Goal: Browse casually: Explore the website without a specific task or goal

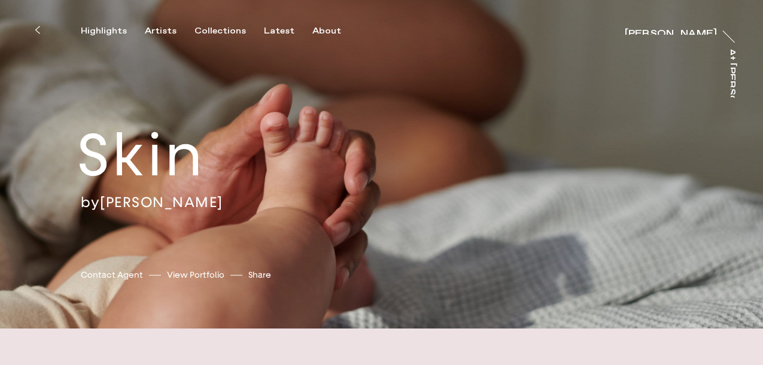
click at [176, 147] on h2 "Skin" at bounding box center [181, 155] width 209 height 75
click at [132, 150] on h2 "Skin" at bounding box center [181, 155] width 209 height 75
click at [659, 23] on div "Sophie Harris-Taylor" at bounding box center [671, 28] width 92 height 10
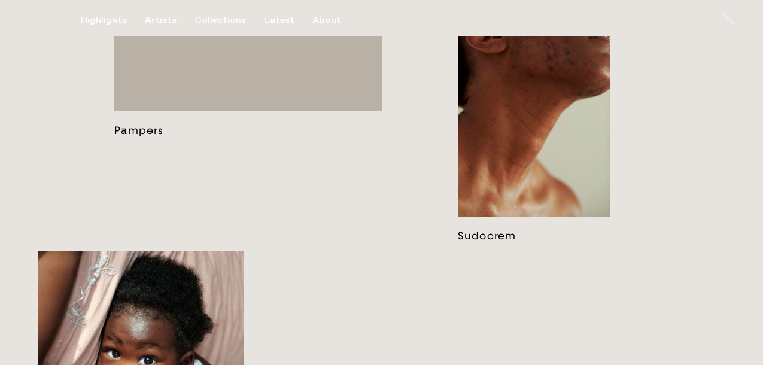
scroll to position [954, 0]
click at [544, 171] on link at bounding box center [534, 116] width 153 height 255
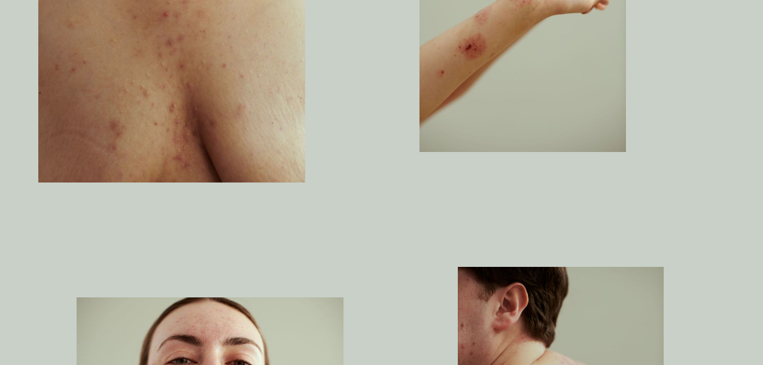
scroll to position [1044, 0]
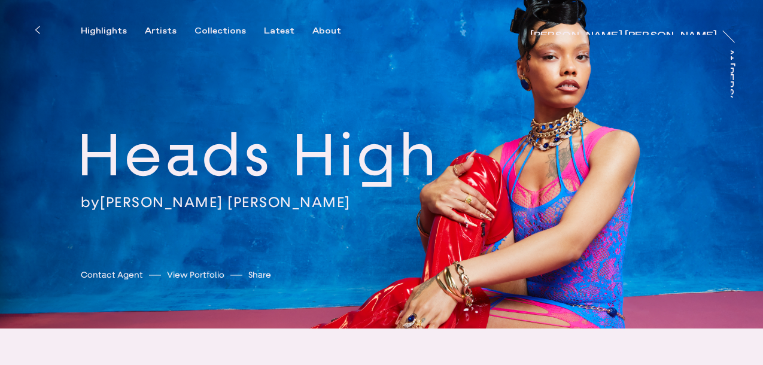
click at [205, 200] on link "[PERSON_NAME] [PERSON_NAME]" at bounding box center [225, 202] width 251 height 18
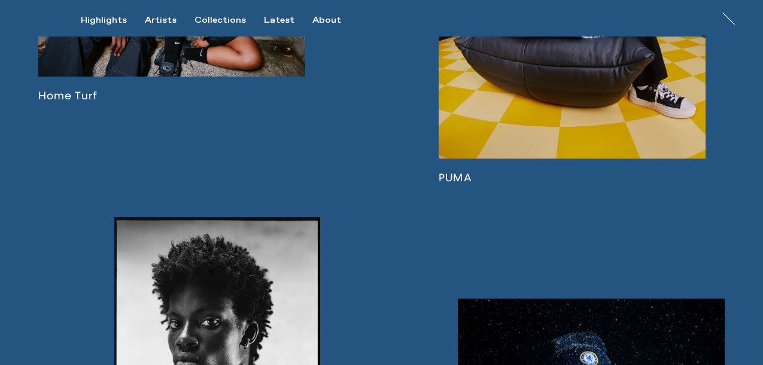
scroll to position [1749, 0]
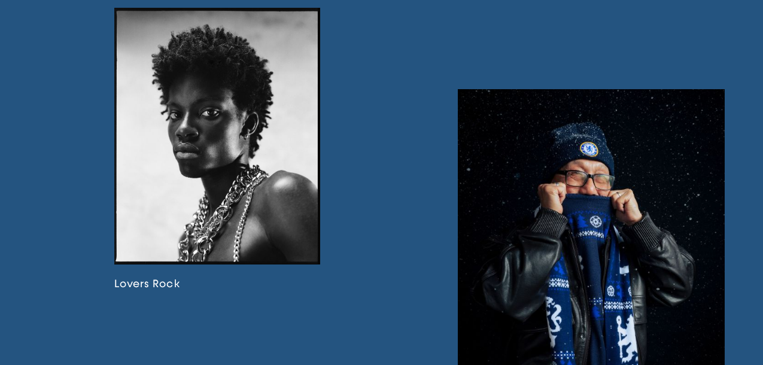
click at [244, 155] on link at bounding box center [217, 149] width 206 height 283
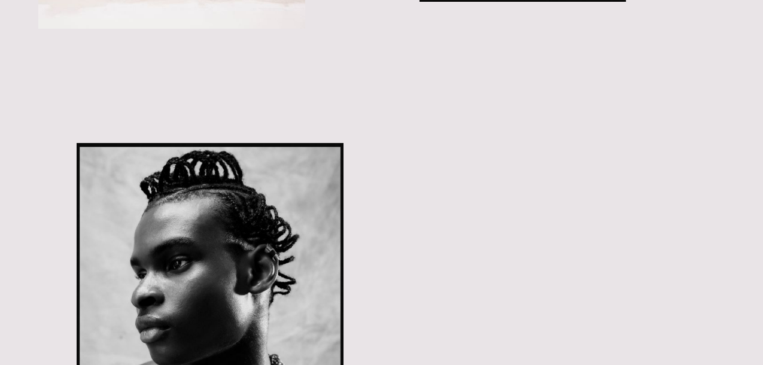
scroll to position [1555, 0]
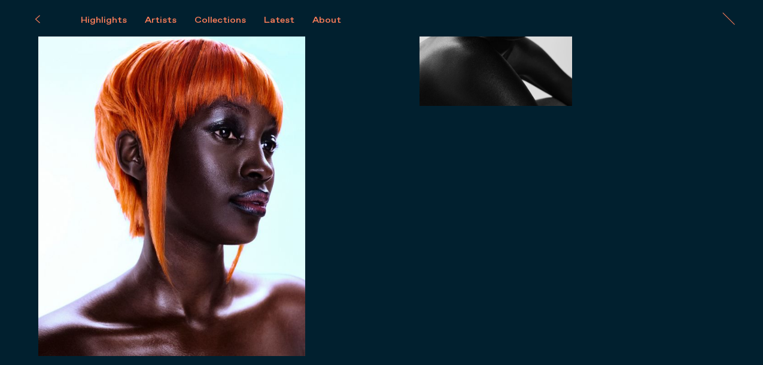
scroll to position [297, 0]
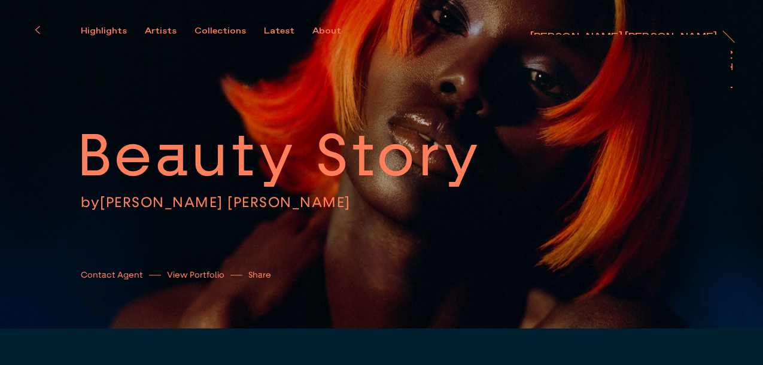
click at [178, 199] on link "[PERSON_NAME] [PERSON_NAME]" at bounding box center [225, 202] width 251 height 18
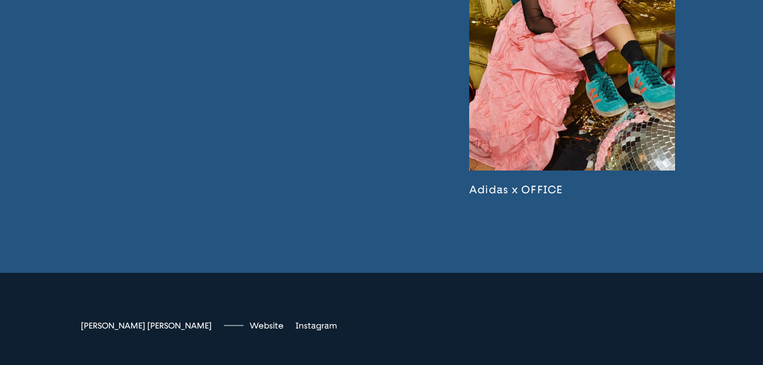
scroll to position [2535, 0]
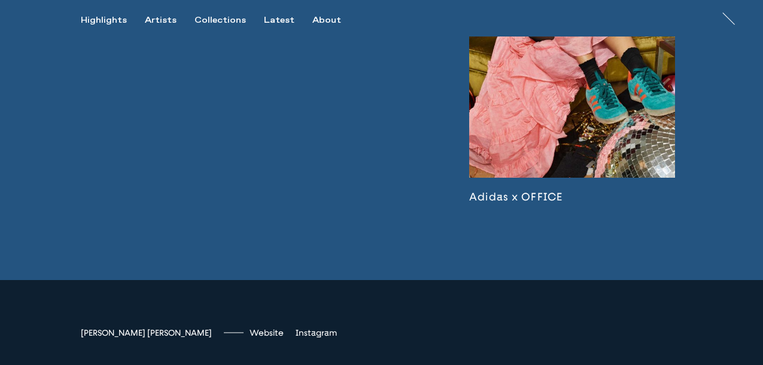
click at [603, 102] on link at bounding box center [572, 37] width 206 height 334
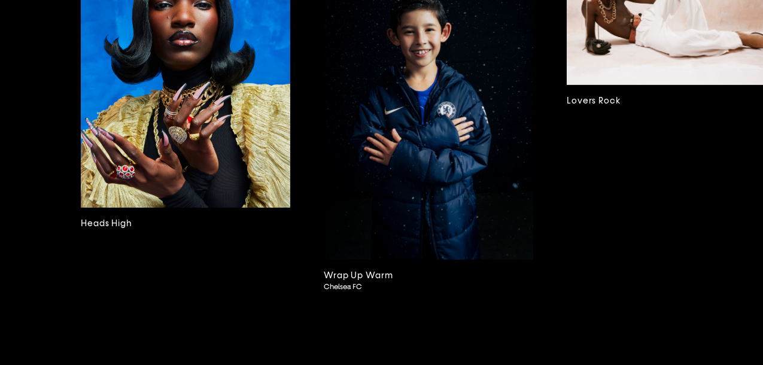
scroll to position [2489, 0]
